Goal: Register for event/course

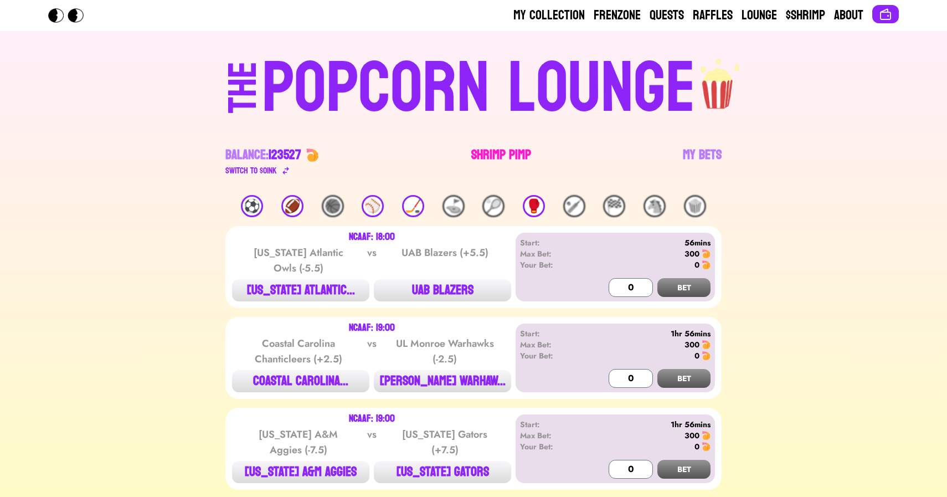
click at [499, 154] on link "Shrimp Pimp" at bounding box center [501, 161] width 60 height 31
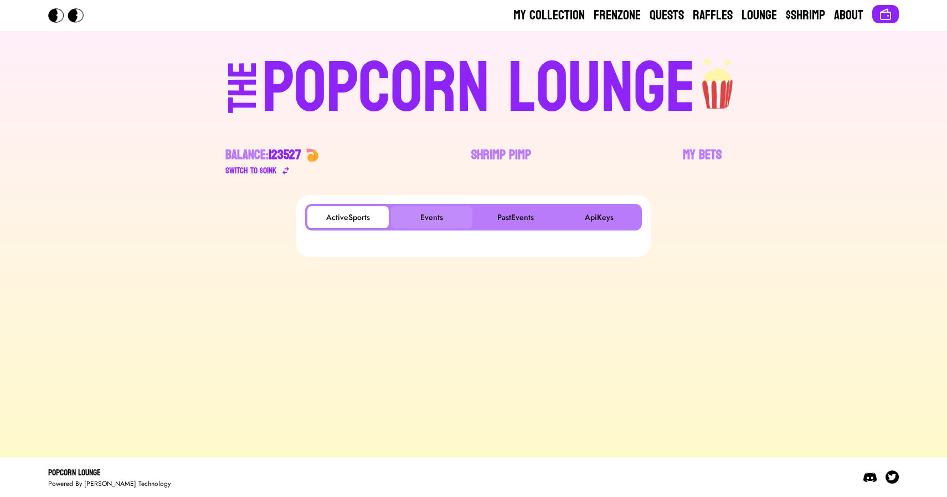
click at [423, 217] on button "Events" at bounding box center [431, 217] width 81 height 22
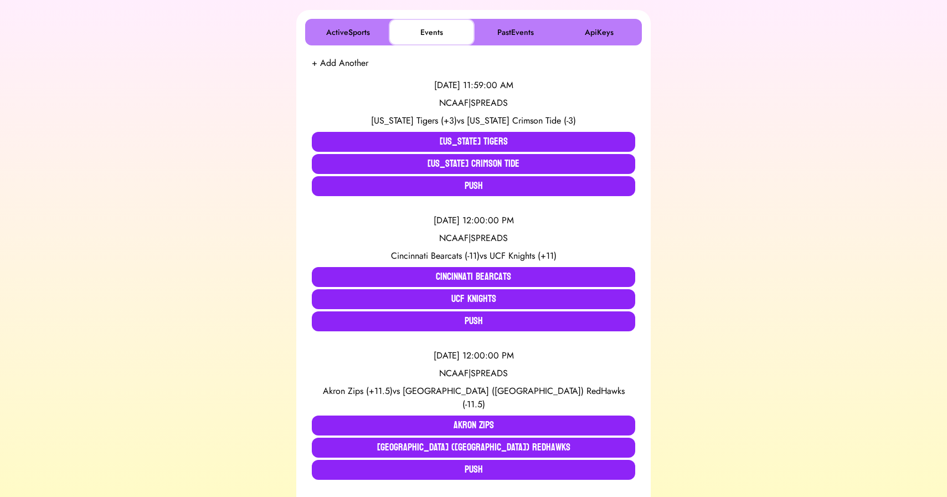
scroll to position [184, 0]
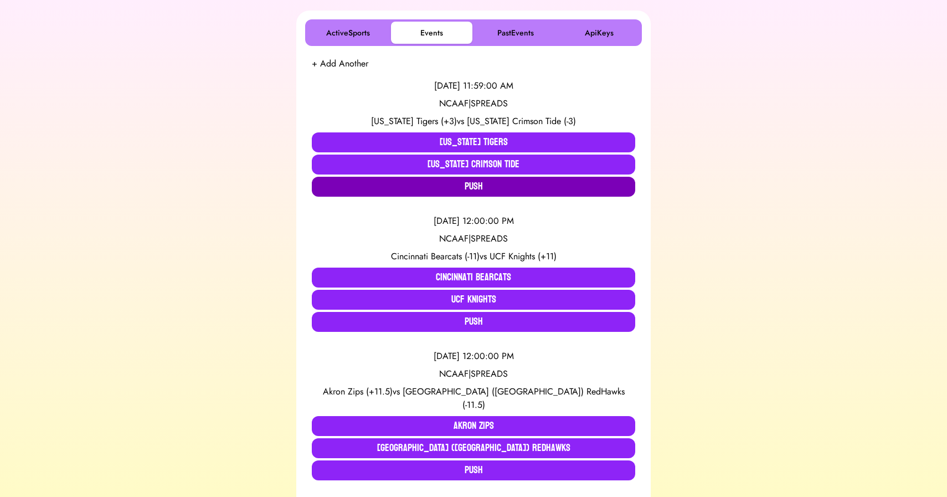
click at [366, 191] on button "Push" at bounding box center [473, 187] width 323 height 20
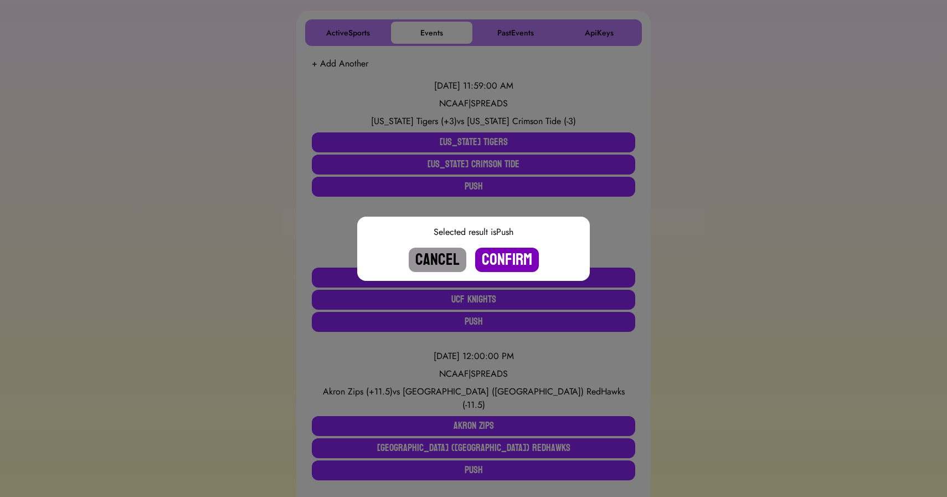
click at [499, 259] on button "Confirm" at bounding box center [507, 260] width 64 height 24
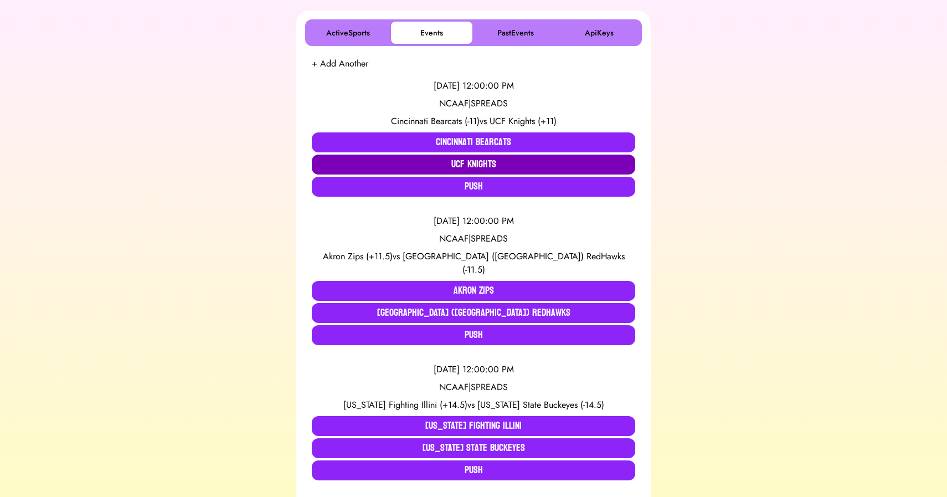
click at [381, 162] on button "UCF Knights" at bounding box center [473, 165] width 323 height 20
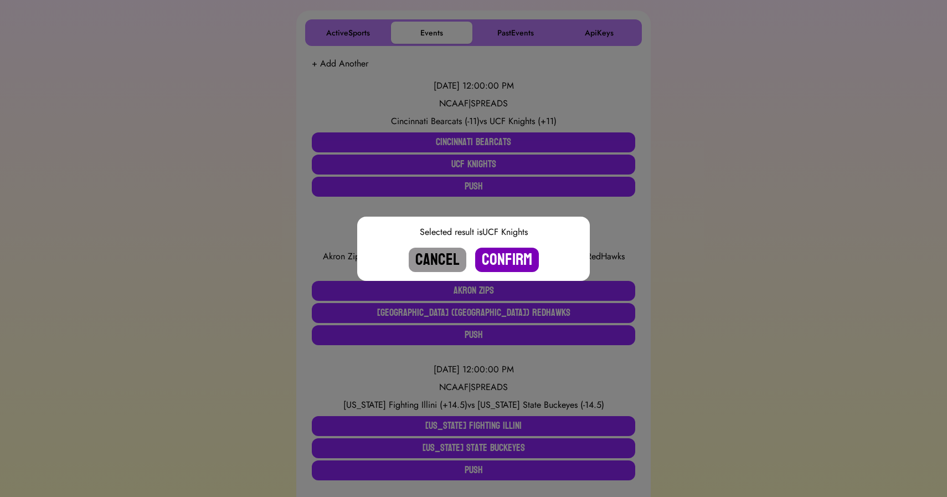
click at [494, 254] on button "Confirm" at bounding box center [507, 260] width 64 height 24
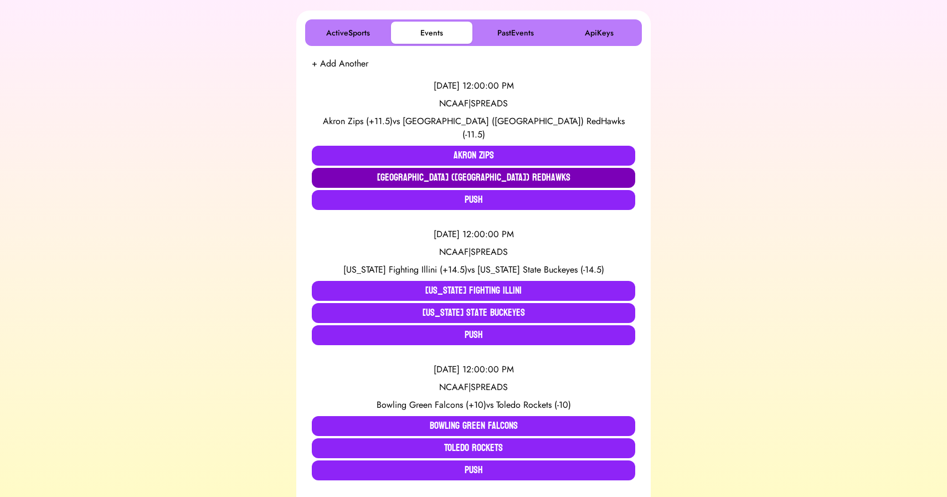
click at [389, 168] on button "[GEOGRAPHIC_DATA] ([GEOGRAPHIC_DATA]) RedHawks" at bounding box center [473, 178] width 323 height 20
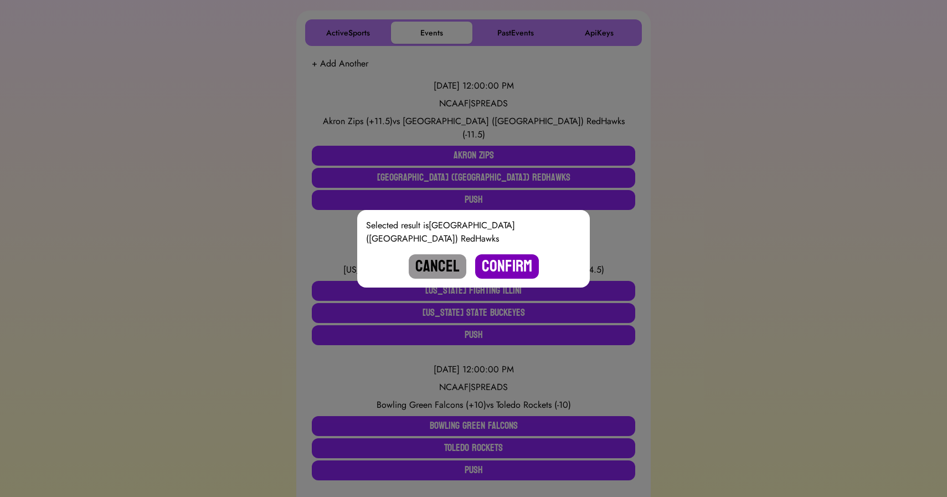
click at [510, 259] on button "Confirm" at bounding box center [507, 266] width 64 height 24
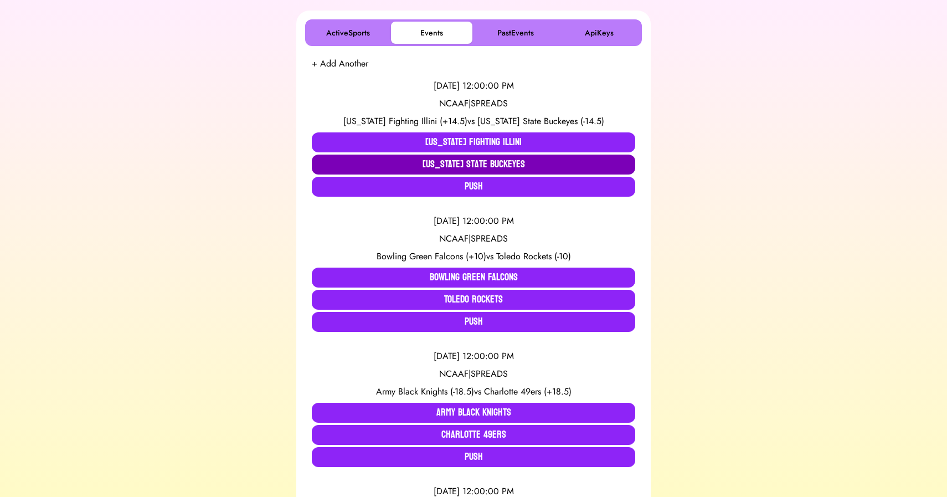
click at [403, 163] on button "[US_STATE] State Buckeyes" at bounding box center [473, 165] width 323 height 20
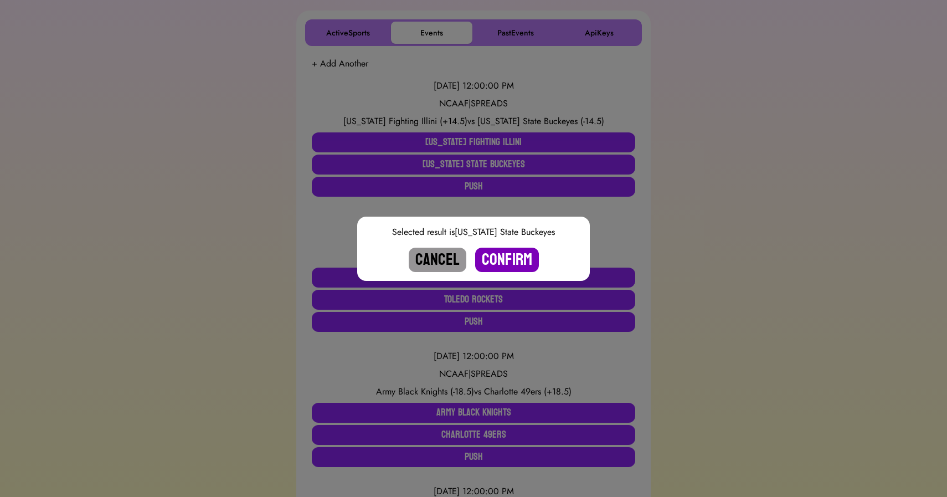
click at [511, 256] on button "Confirm" at bounding box center [507, 260] width 64 height 24
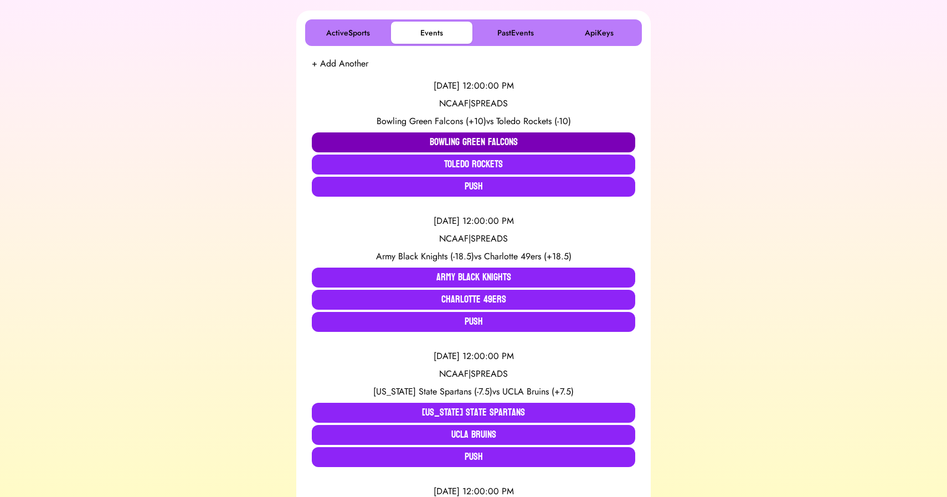
click at [375, 134] on button "Bowling Green Falcons" at bounding box center [473, 142] width 323 height 20
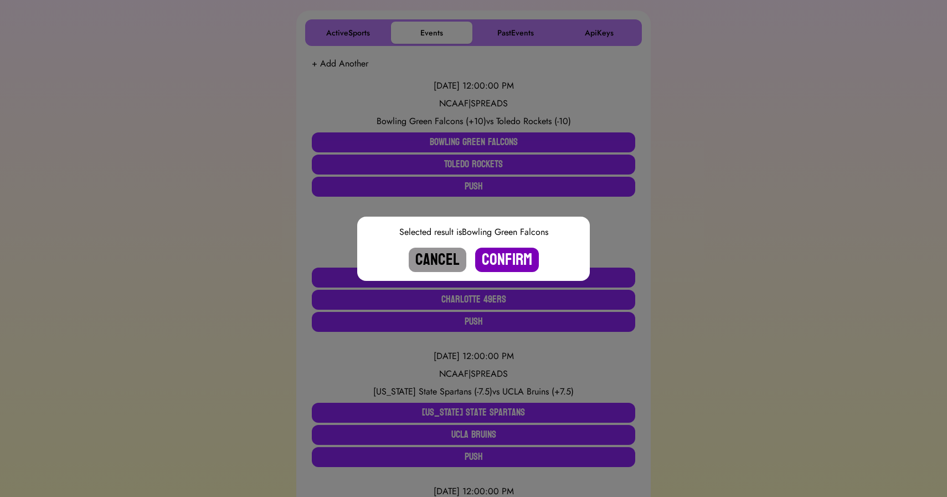
click at [504, 258] on button "Confirm" at bounding box center [507, 260] width 64 height 24
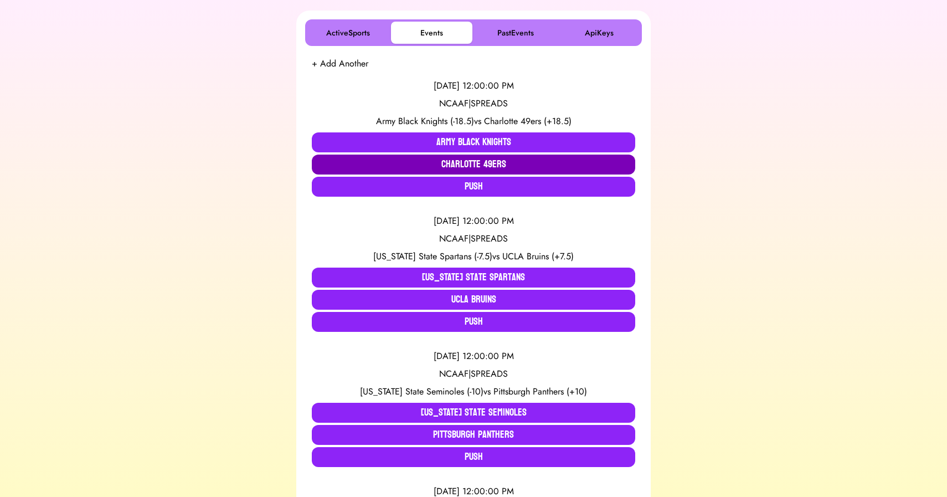
click at [326, 158] on button "Charlotte 49ers" at bounding box center [473, 165] width 323 height 20
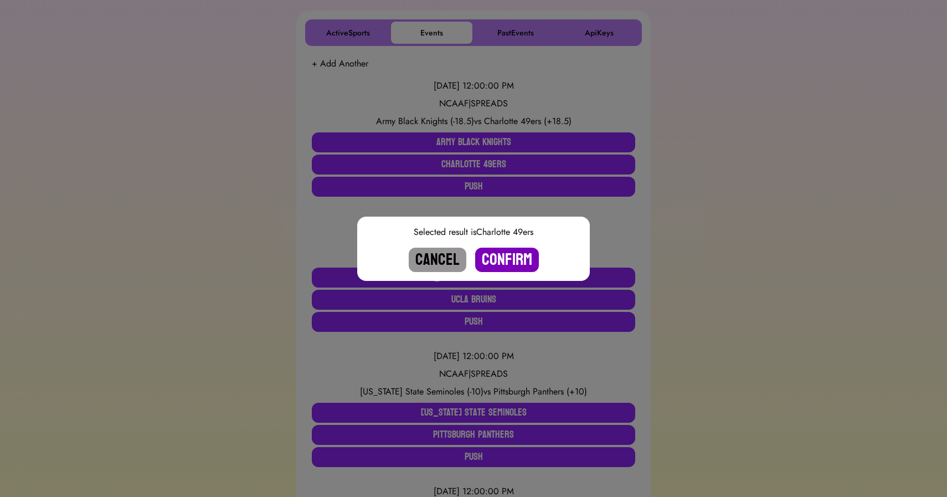
click at [510, 258] on button "Confirm" at bounding box center [507, 260] width 64 height 24
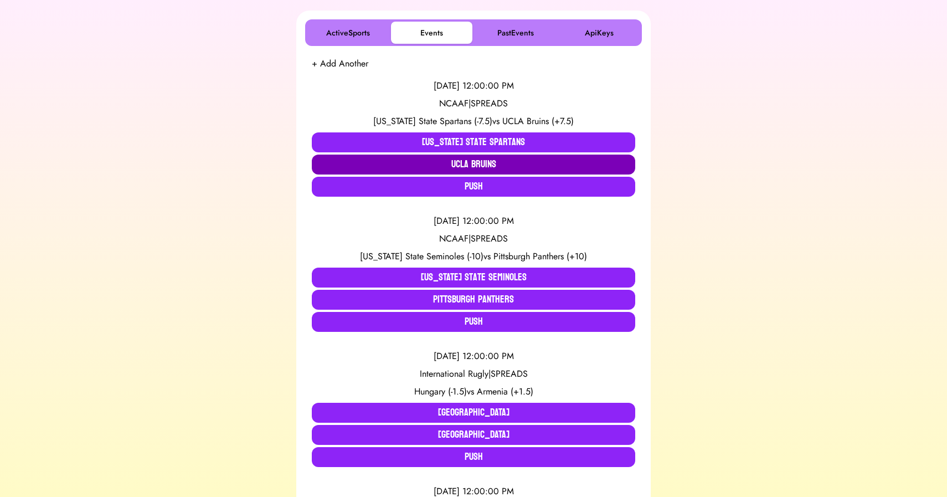
click at [378, 162] on button "UCLA Bruins" at bounding box center [473, 165] width 323 height 20
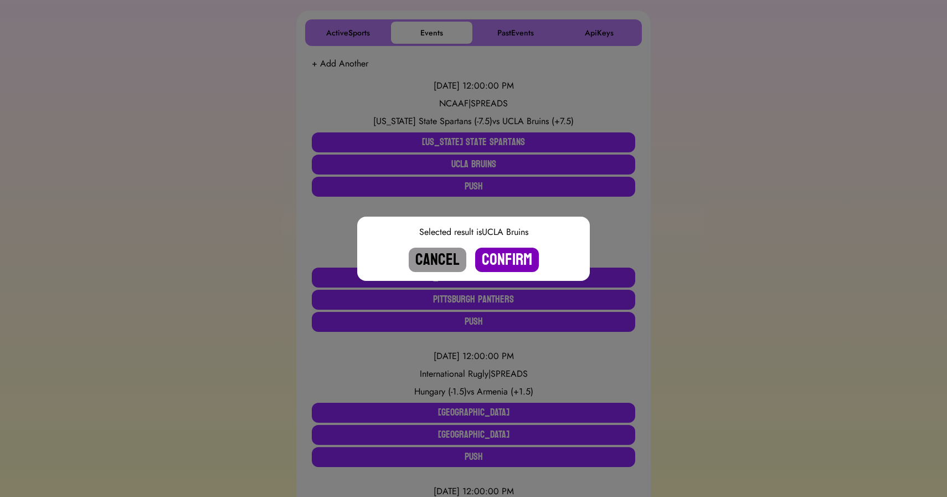
click at [512, 263] on button "Confirm" at bounding box center [507, 260] width 64 height 24
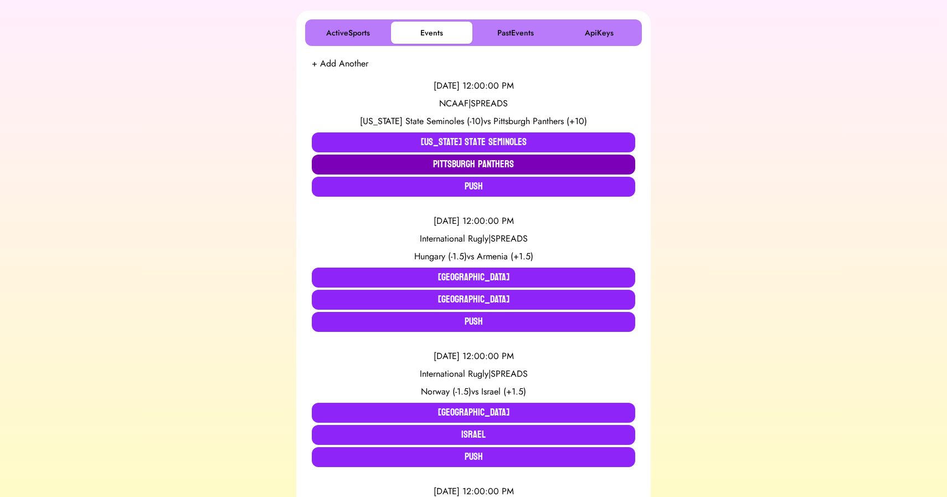
click at [466, 162] on button "Pittsburgh Panthers" at bounding box center [473, 165] width 323 height 20
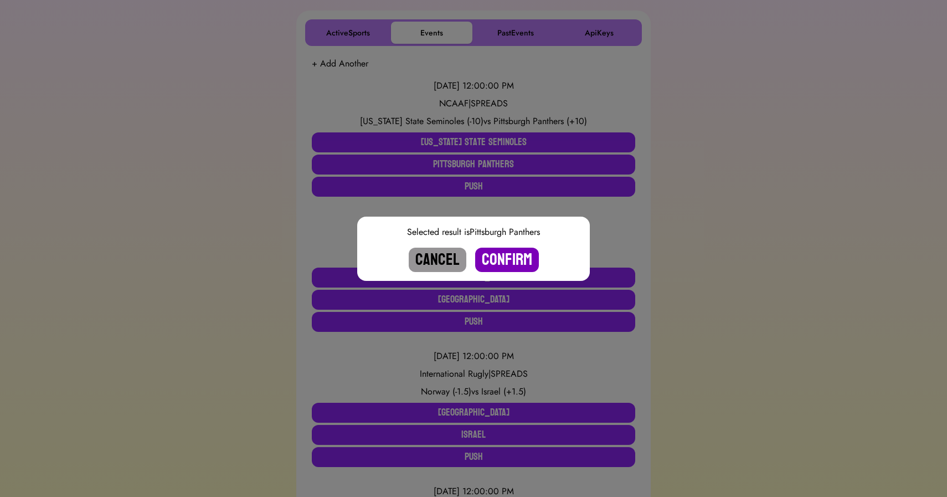
click at [503, 259] on button "Confirm" at bounding box center [507, 260] width 64 height 24
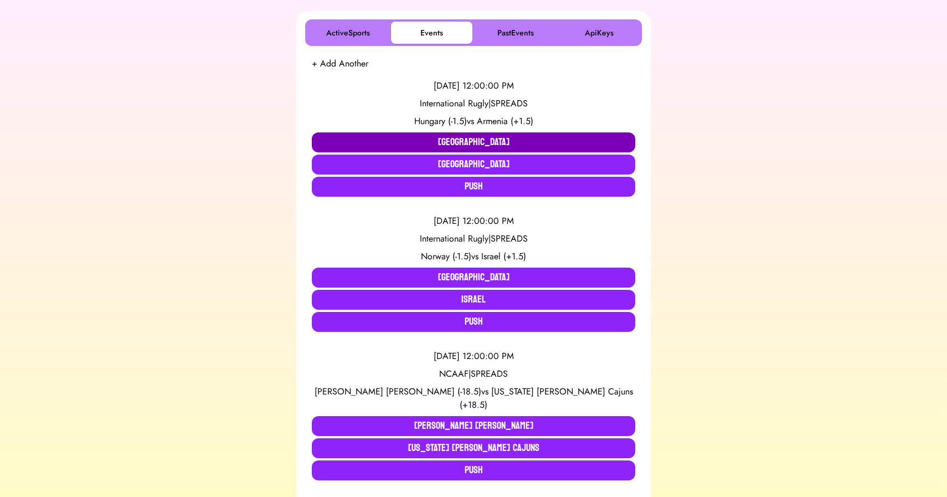
click at [392, 133] on button "[GEOGRAPHIC_DATA]" at bounding box center [473, 142] width 323 height 20
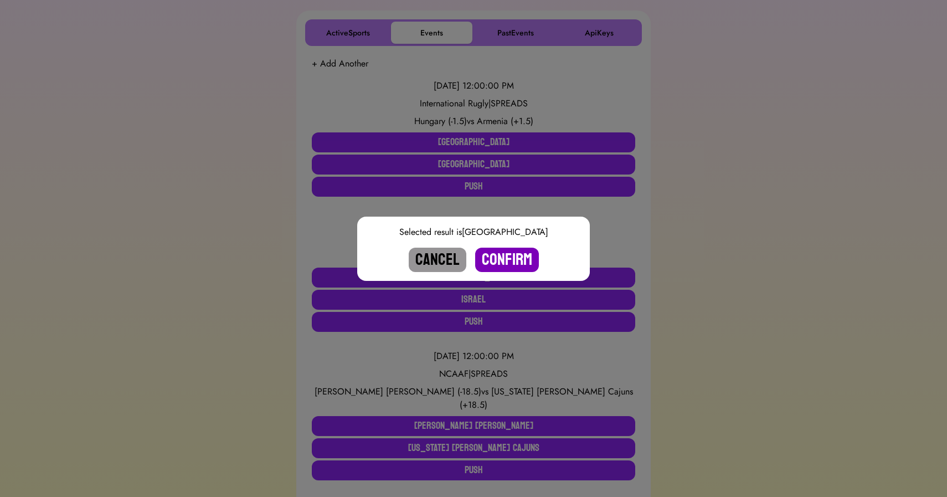
click at [508, 251] on button "Confirm" at bounding box center [507, 260] width 64 height 24
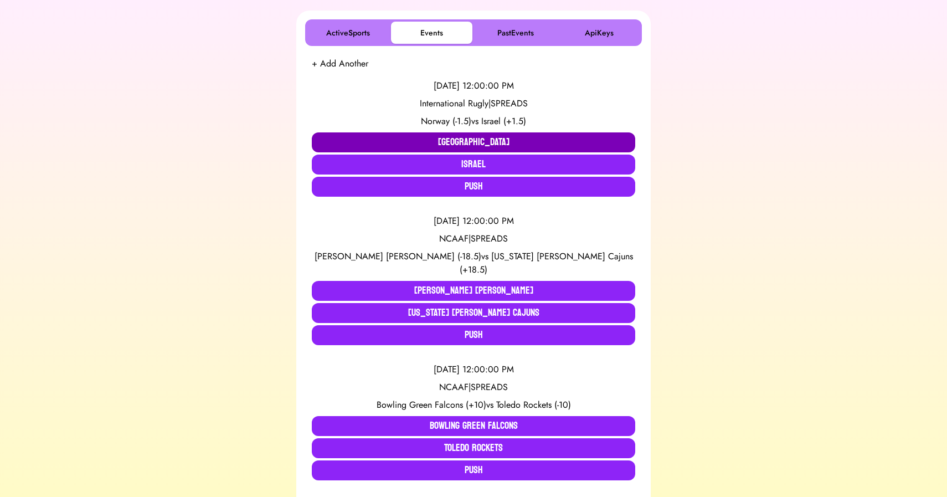
click at [429, 142] on button "[GEOGRAPHIC_DATA]" at bounding box center [473, 142] width 323 height 20
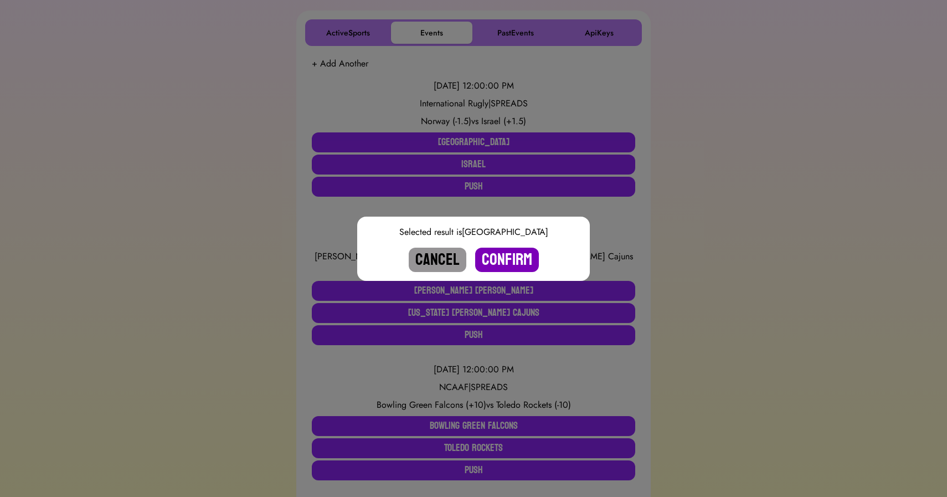
click at [495, 250] on button "Confirm" at bounding box center [507, 260] width 64 height 24
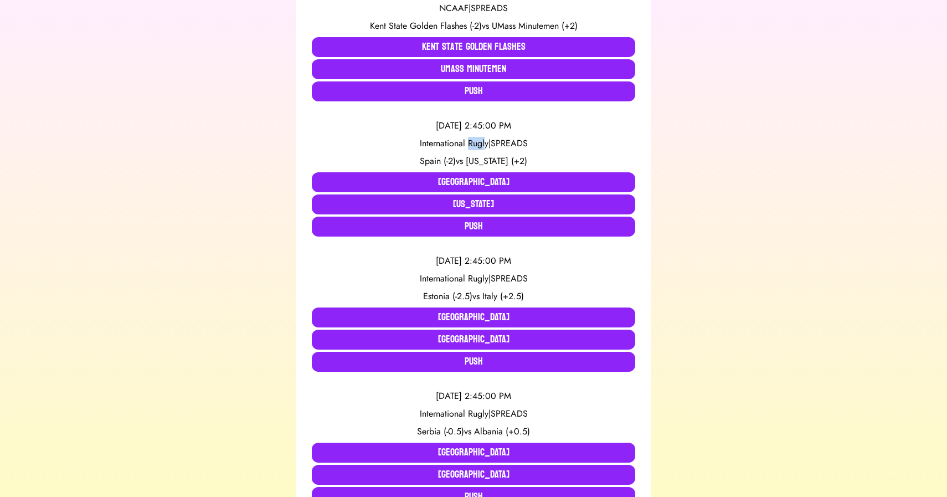
scroll to position [1461, 0]
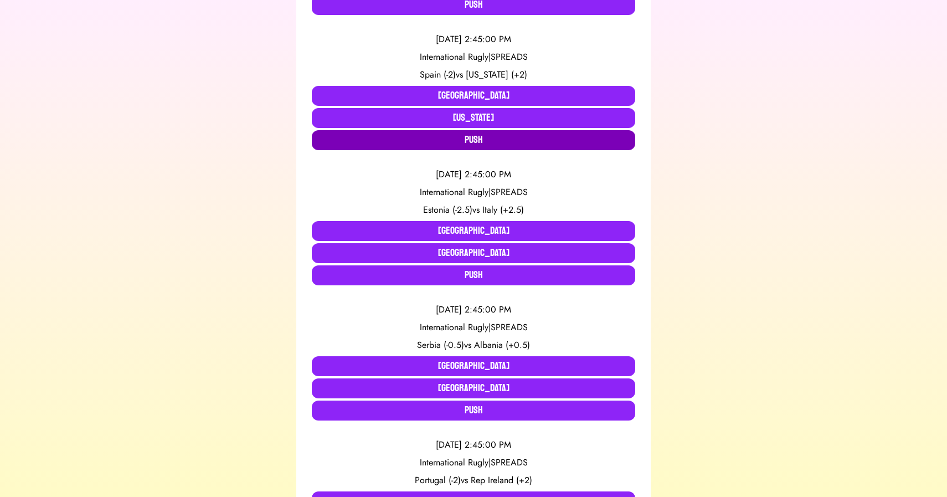
click at [445, 131] on button "Push" at bounding box center [473, 140] width 323 height 20
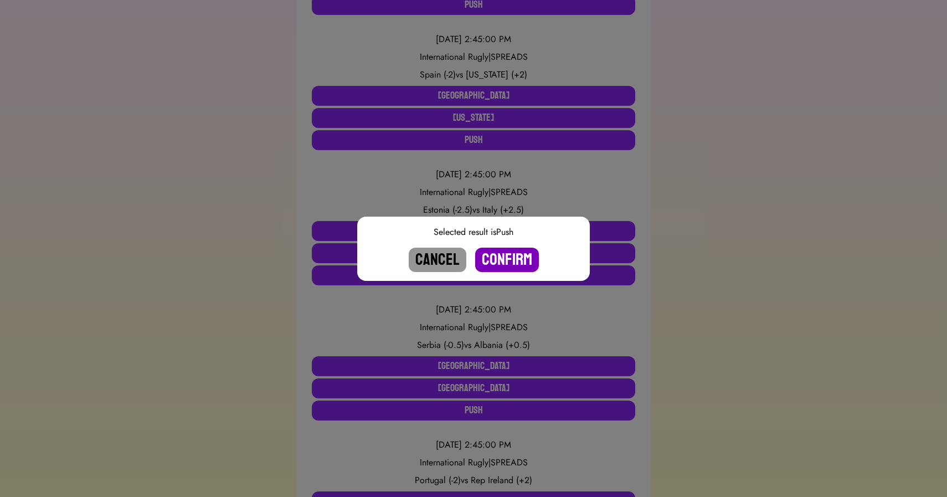
click at [501, 253] on button "Confirm" at bounding box center [507, 260] width 64 height 24
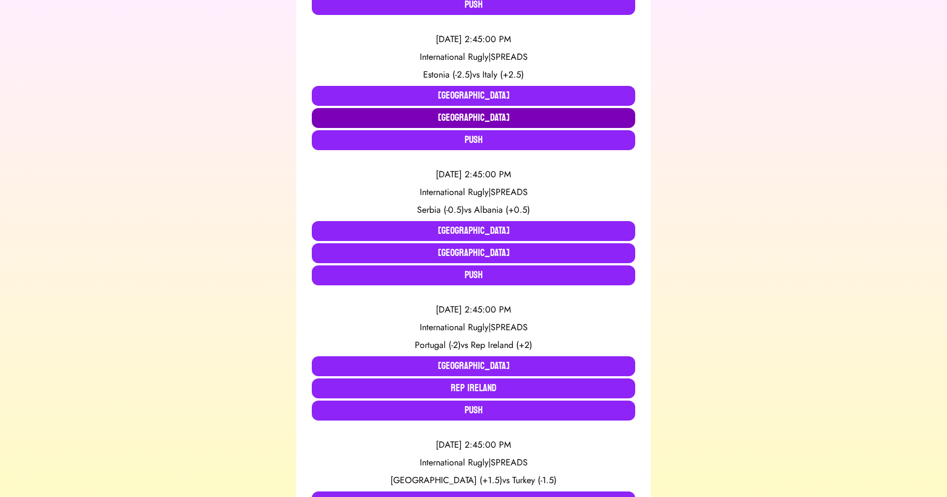
click at [487, 108] on button "[GEOGRAPHIC_DATA]" at bounding box center [473, 118] width 323 height 20
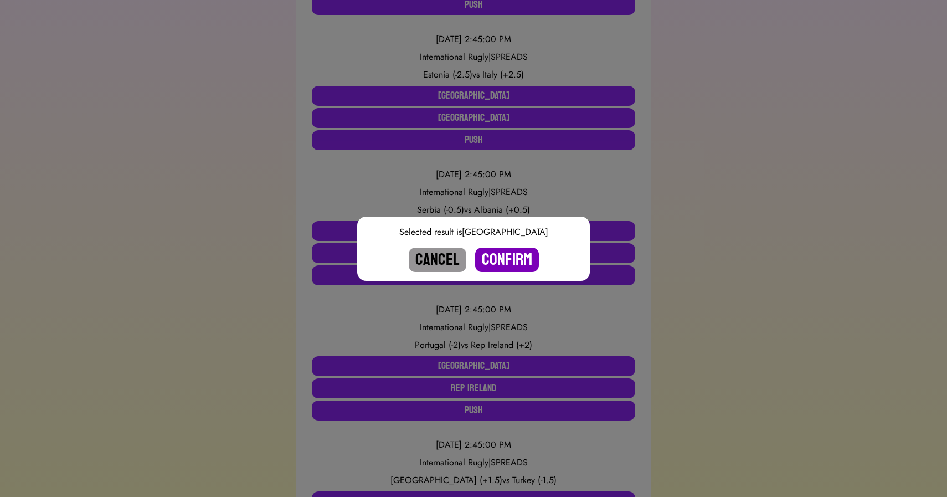
click at [507, 253] on button "Confirm" at bounding box center [507, 260] width 64 height 24
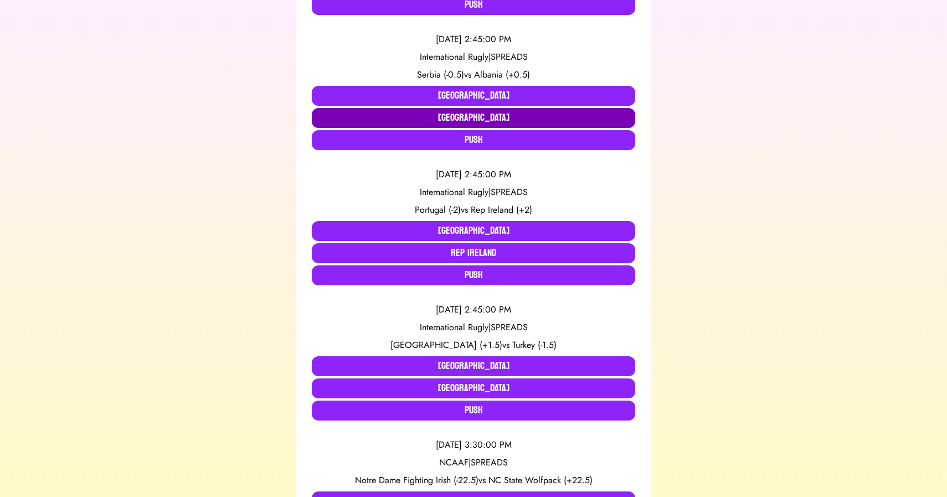
click at [418, 108] on button "[GEOGRAPHIC_DATA]" at bounding box center [473, 118] width 323 height 20
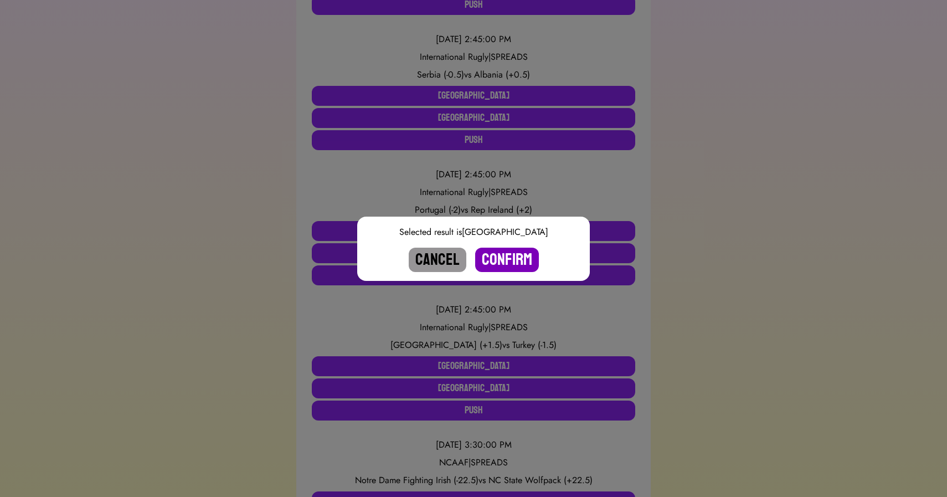
click at [516, 262] on button "Confirm" at bounding box center [507, 260] width 64 height 24
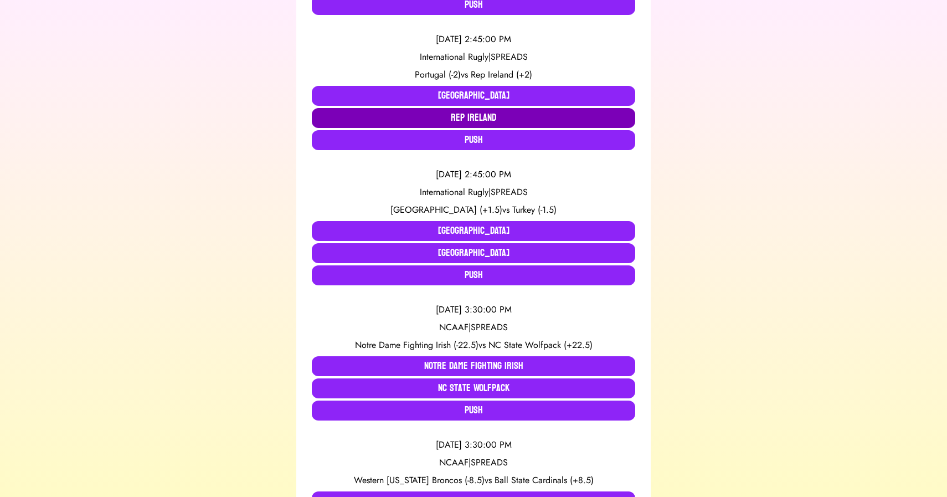
click at [494, 108] on button "Rep Ireland" at bounding box center [473, 118] width 323 height 20
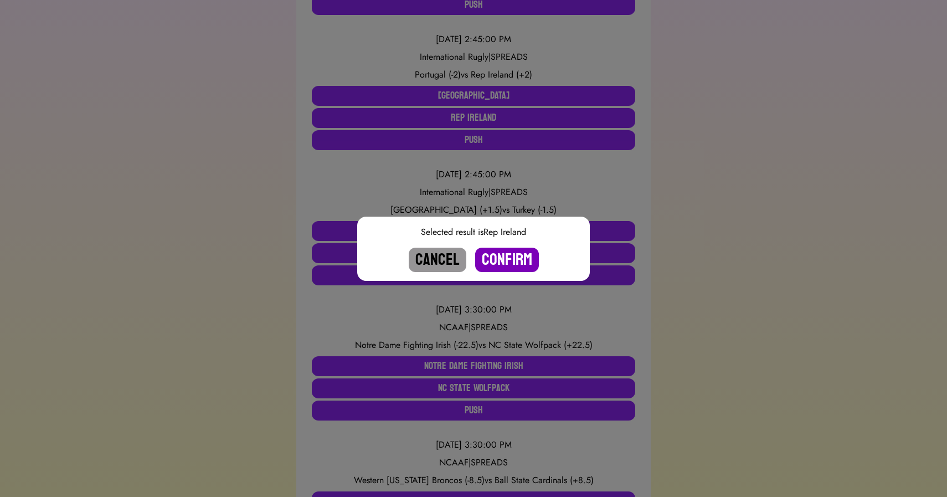
click at [509, 258] on button "Confirm" at bounding box center [507, 260] width 64 height 24
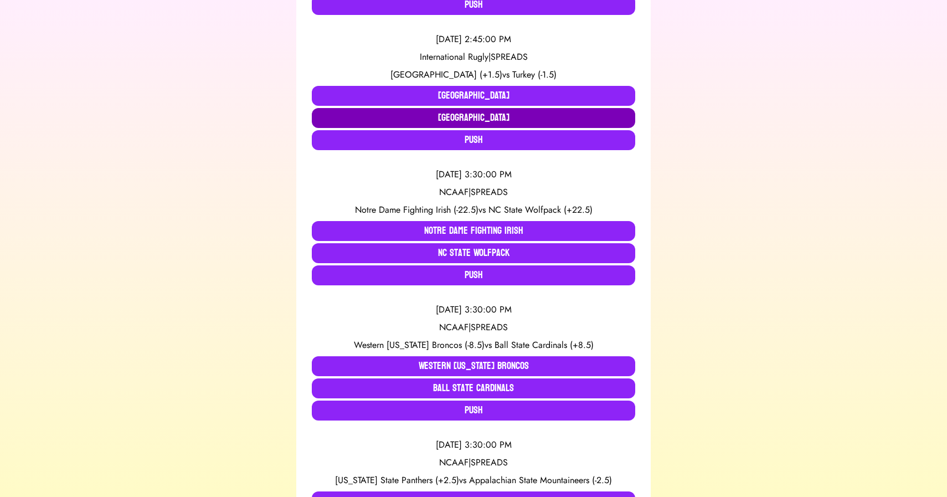
click at [476, 108] on button "[GEOGRAPHIC_DATA]" at bounding box center [473, 118] width 323 height 20
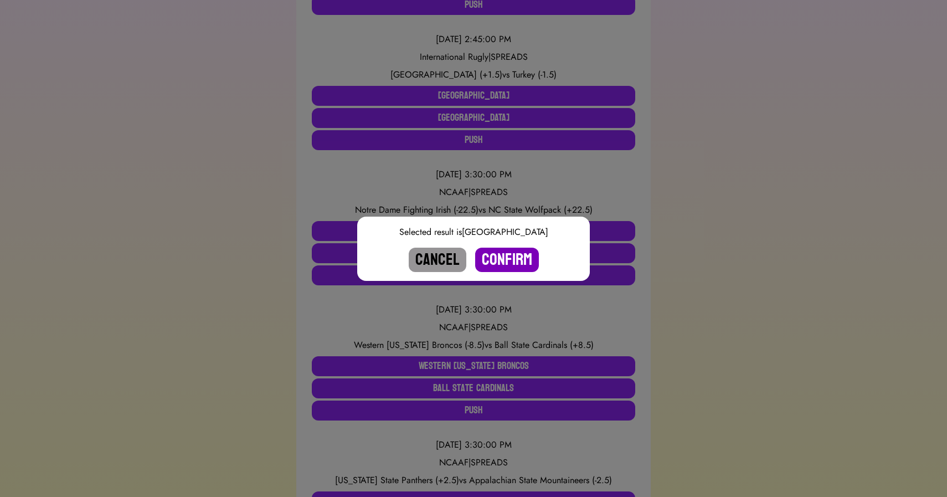
click at [501, 261] on button "Confirm" at bounding box center [507, 260] width 64 height 24
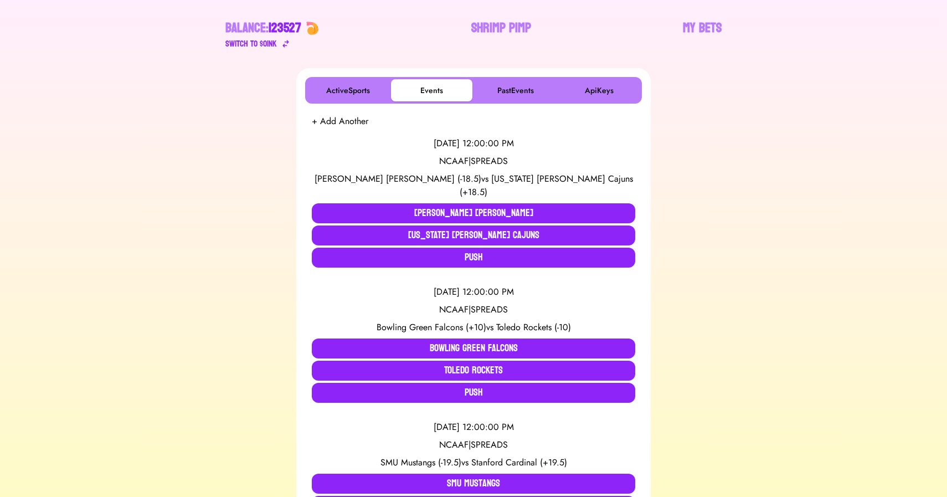
scroll to position [128, 0]
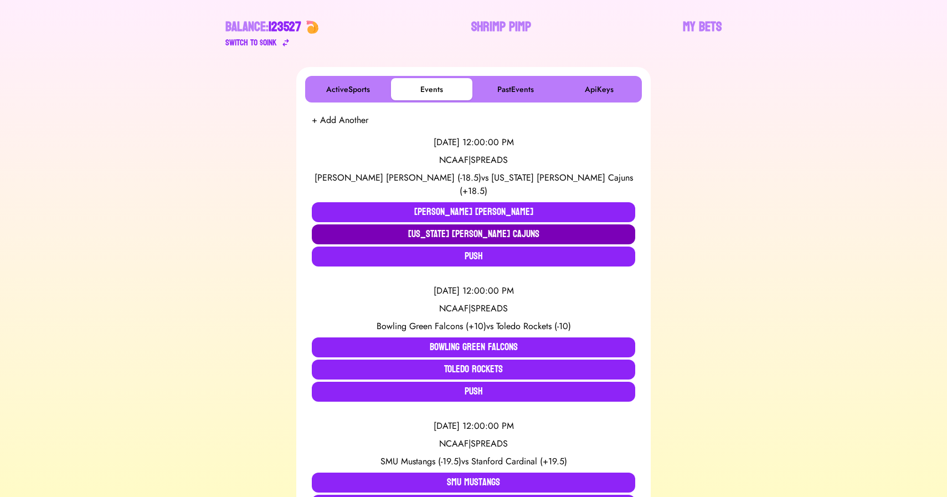
click at [417, 224] on button "[US_STATE] [PERSON_NAME] Cajuns" at bounding box center [473, 234] width 323 height 20
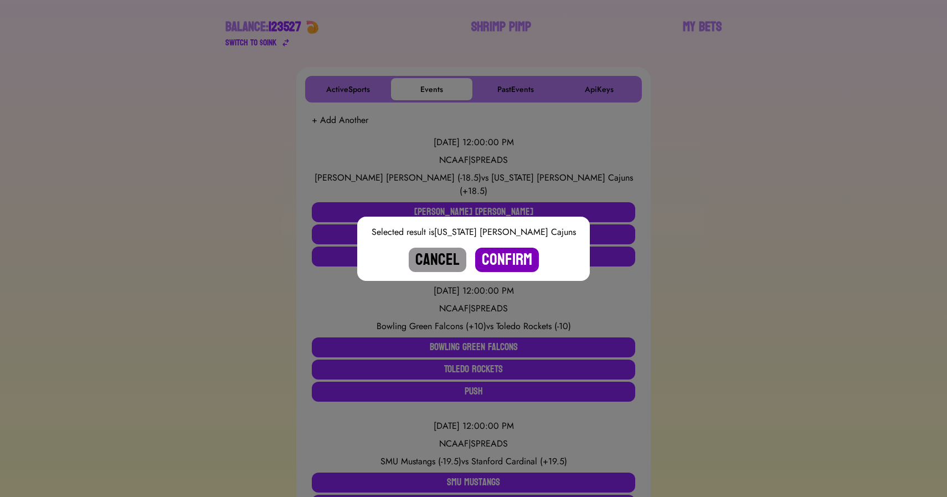
click at [522, 259] on button "Confirm" at bounding box center [507, 260] width 64 height 24
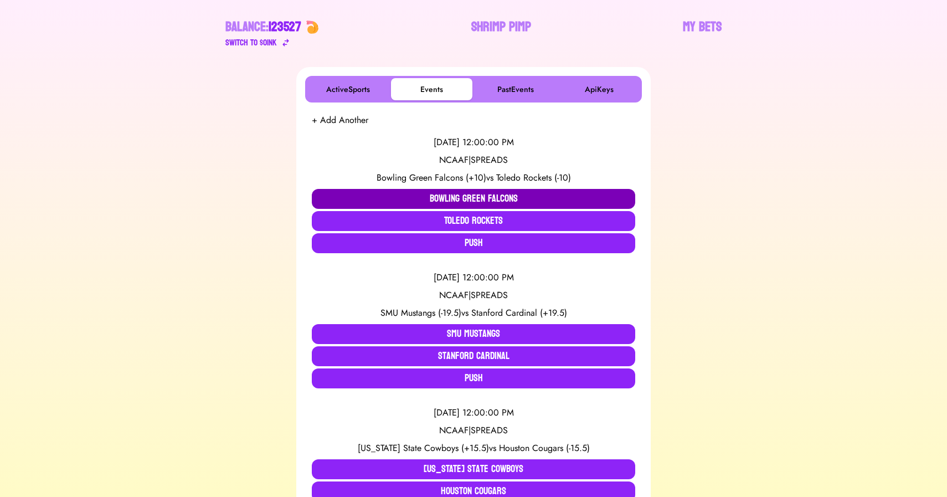
click at [379, 197] on button "Bowling Green Falcons" at bounding box center [473, 199] width 323 height 20
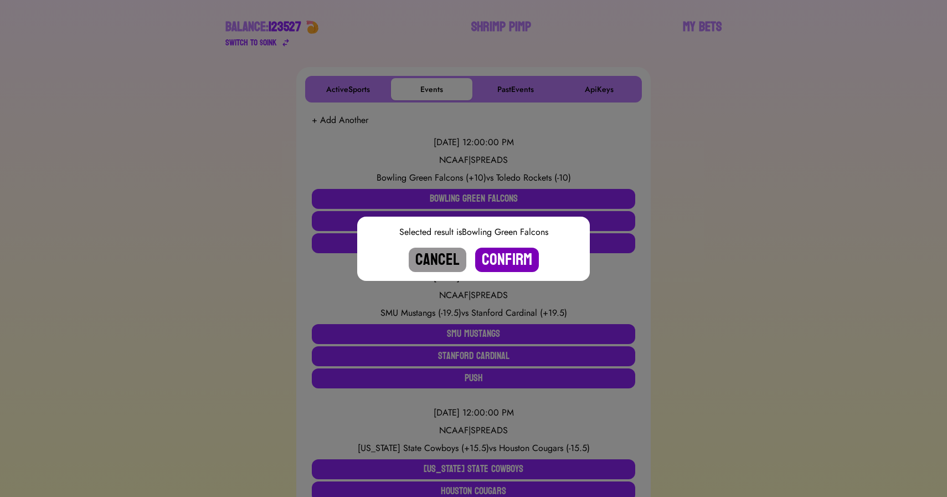
click at [502, 260] on button "Confirm" at bounding box center [507, 260] width 64 height 24
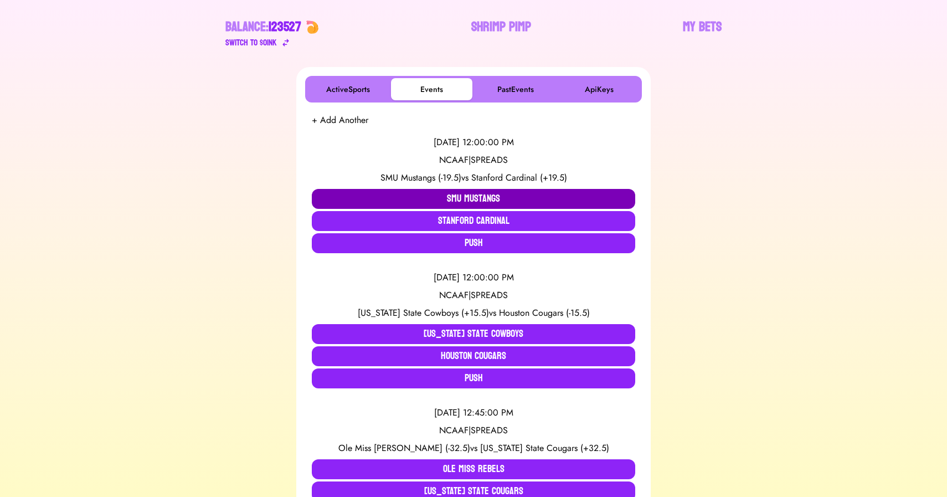
click at [403, 192] on button "SMU Mustangs" at bounding box center [473, 199] width 323 height 20
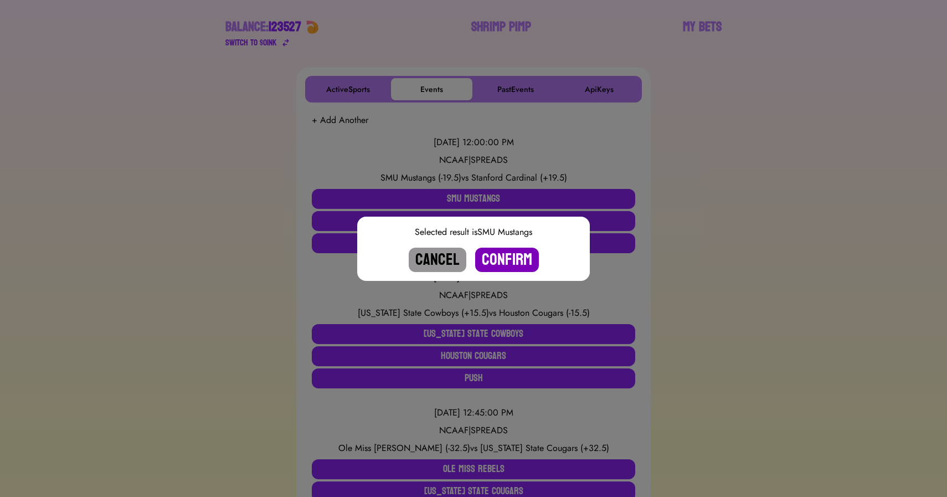
click at [511, 262] on button "Confirm" at bounding box center [507, 260] width 64 height 24
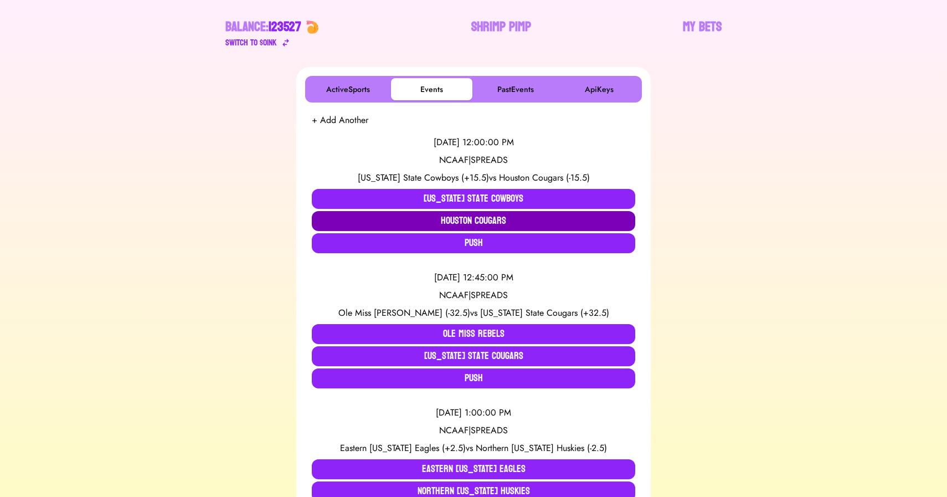
click at [449, 221] on button "Houston Cougars" at bounding box center [473, 221] width 323 height 20
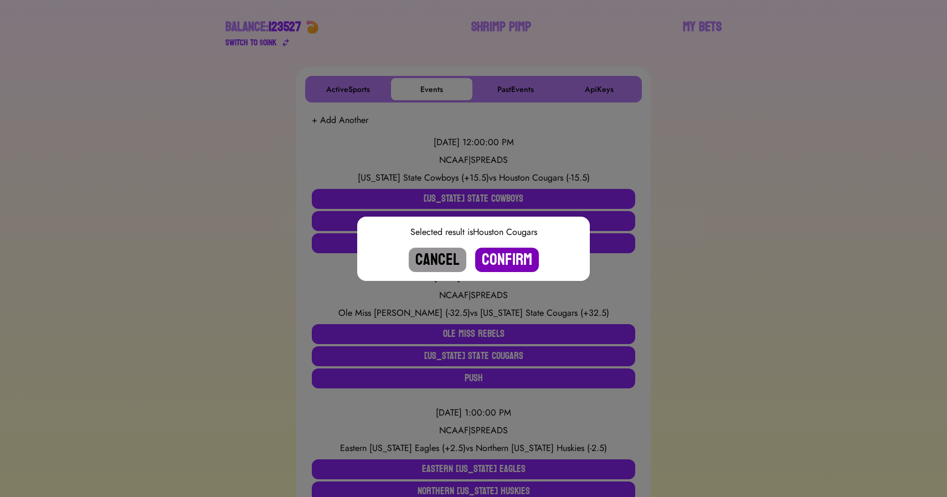
click at [514, 259] on button "Confirm" at bounding box center [507, 260] width 64 height 24
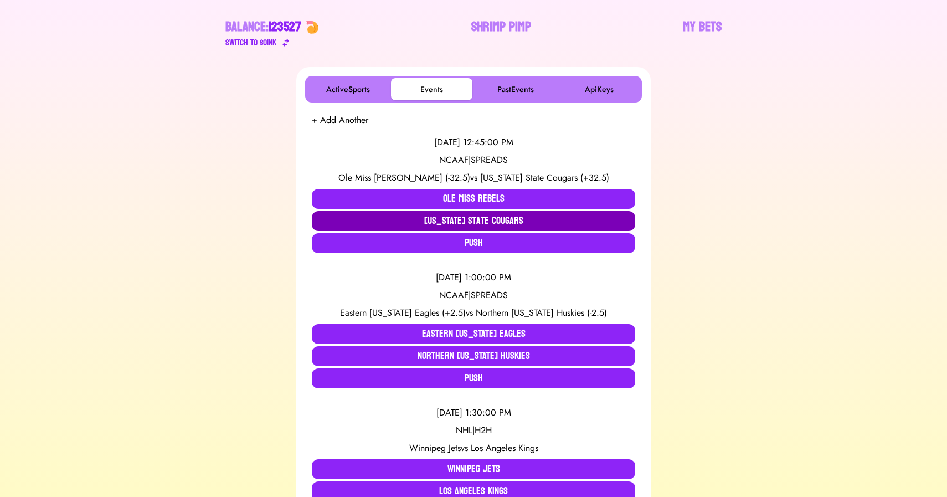
click at [453, 224] on button "[US_STATE] State Cougars" at bounding box center [473, 221] width 323 height 20
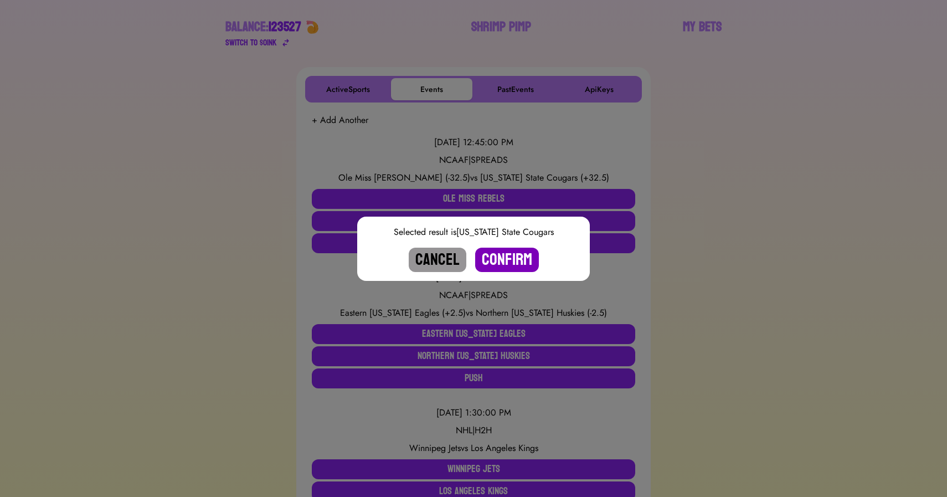
click at [508, 260] on button "Confirm" at bounding box center [507, 260] width 64 height 24
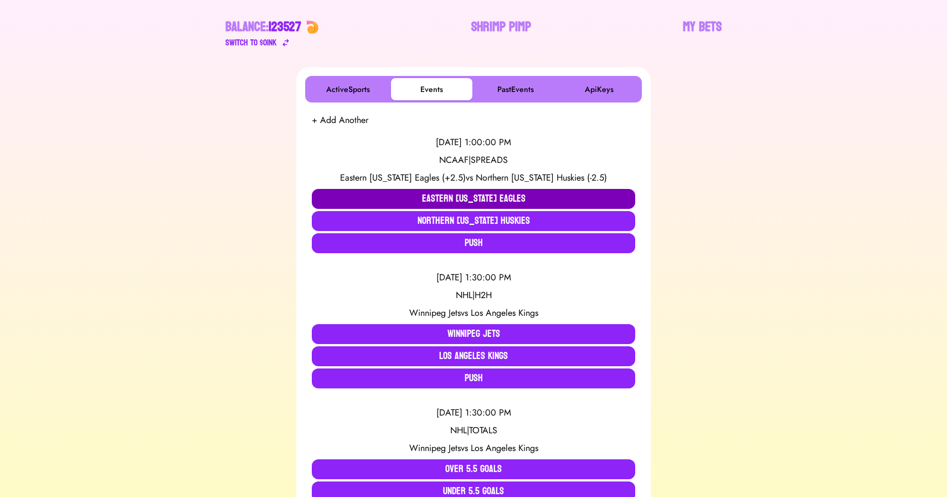
click at [403, 198] on button "Eastern [US_STATE] Eagles" at bounding box center [473, 199] width 323 height 20
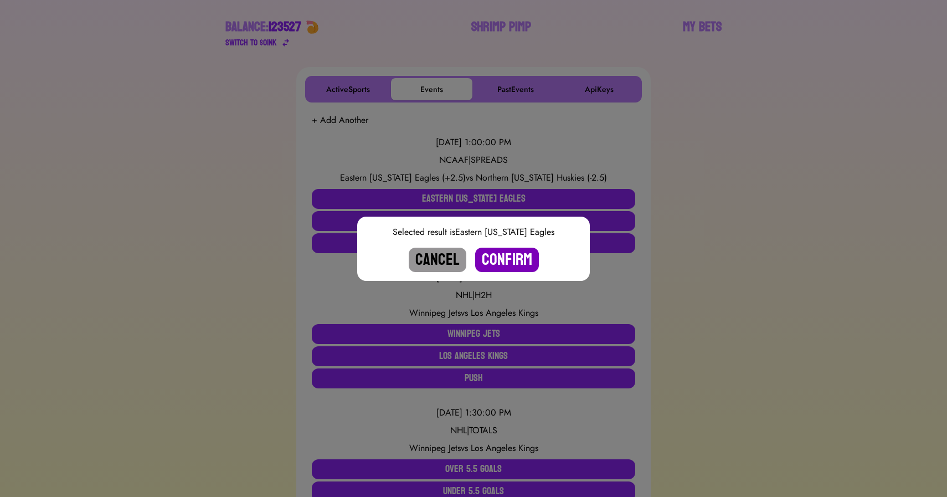
click at [512, 261] on button "Confirm" at bounding box center [507, 260] width 64 height 24
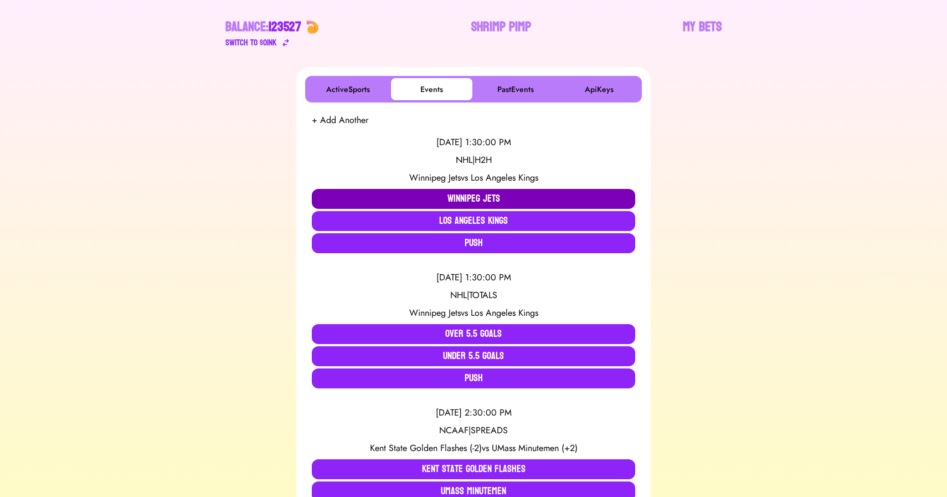
click at [425, 196] on button "Winnipeg Jets" at bounding box center [473, 199] width 323 height 20
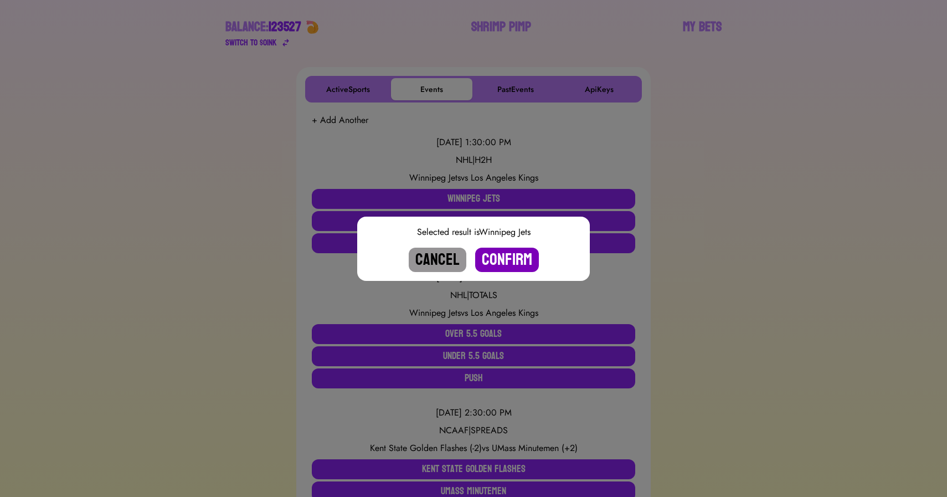
click at [505, 255] on button "Confirm" at bounding box center [507, 260] width 64 height 24
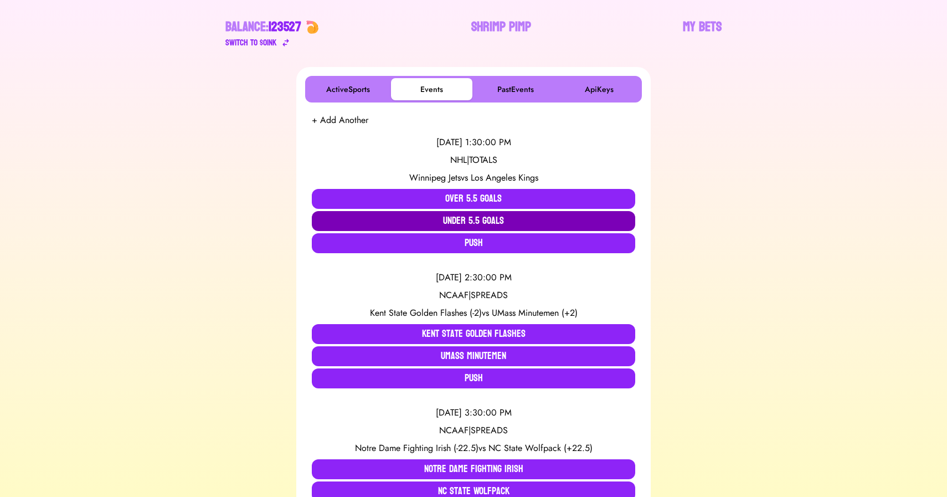
click at [481, 219] on button "Under 5.5 Goals" at bounding box center [473, 221] width 323 height 20
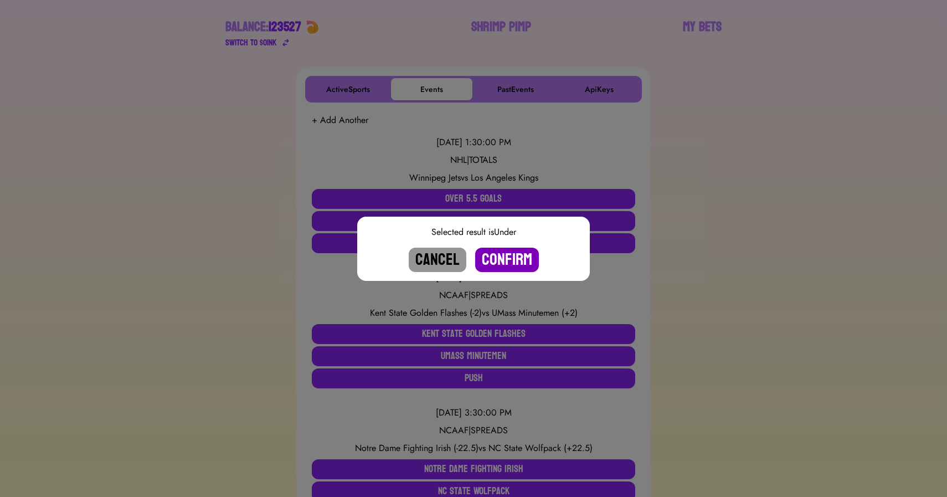
click at [502, 257] on button "Confirm" at bounding box center [507, 260] width 64 height 24
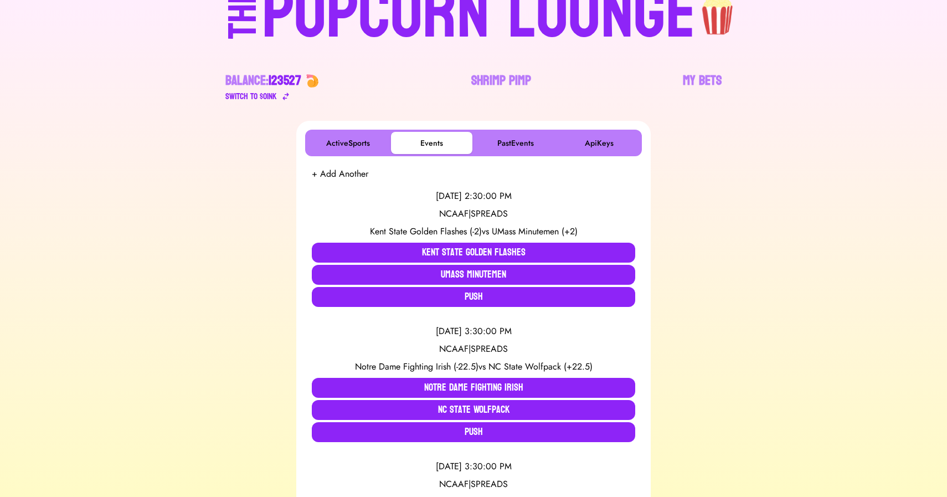
scroll to position [0, 0]
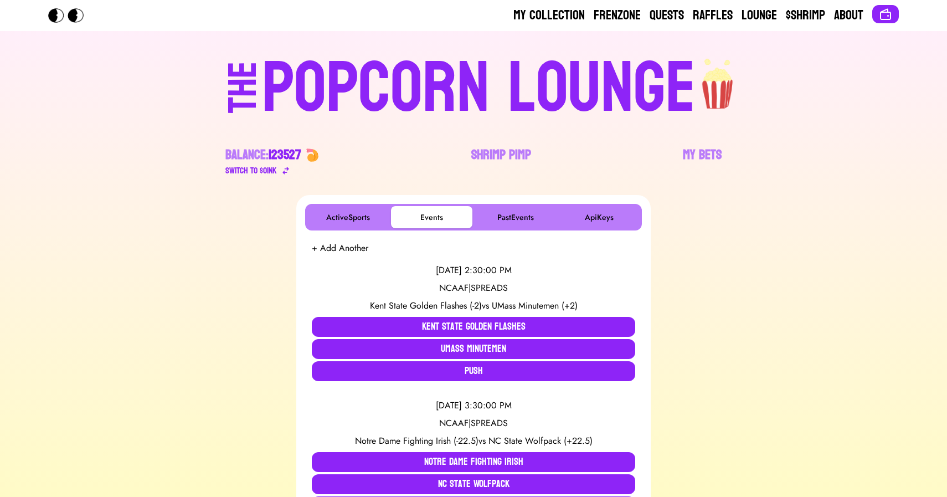
click at [469, 76] on div "POPCORN LOUNGE" at bounding box center [479, 88] width 434 height 71
